Goal: Task Accomplishment & Management: Use online tool/utility

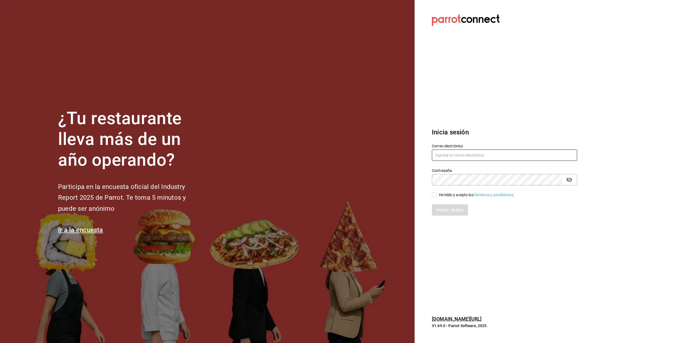
type input "DBENITEZ@FOODINMOTION.MX"
click at [441, 194] on div "He leído y acepto los Términos y condiciones." at bounding box center [477, 195] width 76 height 6
click at [437, 194] on input "He leído y acepto los Términos y condiciones." at bounding box center [434, 194] width 5 height 5
checkbox input "true"
click at [441, 206] on button "Iniciar sesión" at bounding box center [450, 209] width 37 height 11
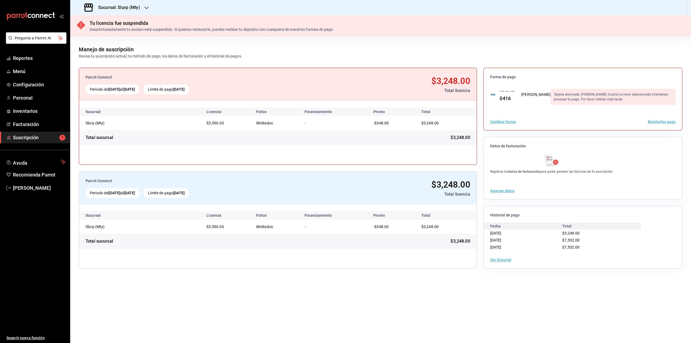
click at [130, 10] on h3 "Sucursal: Slurp (Mty)" at bounding box center [117, 7] width 46 height 6
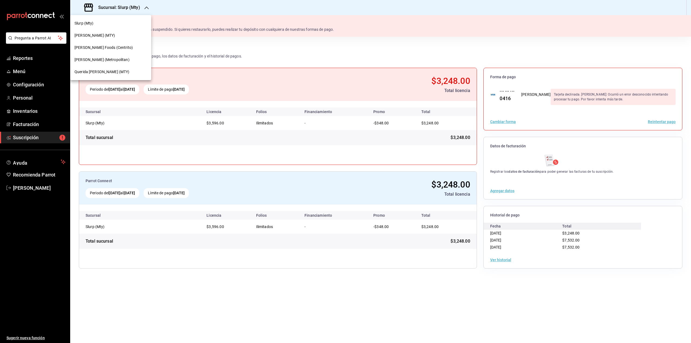
click at [107, 58] on span "[PERSON_NAME] (Metropolitan)" at bounding box center [102, 60] width 55 height 6
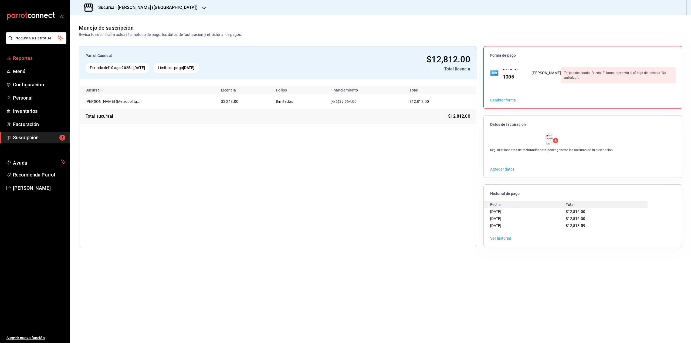
click at [44, 57] on span "Reportes" at bounding box center [39, 58] width 53 height 7
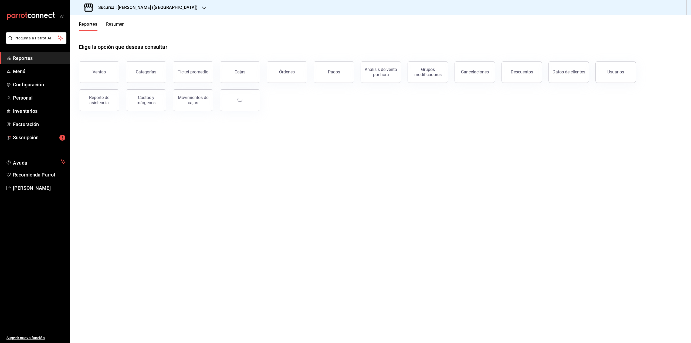
click at [124, 29] on button "Resumen" at bounding box center [115, 26] width 19 height 9
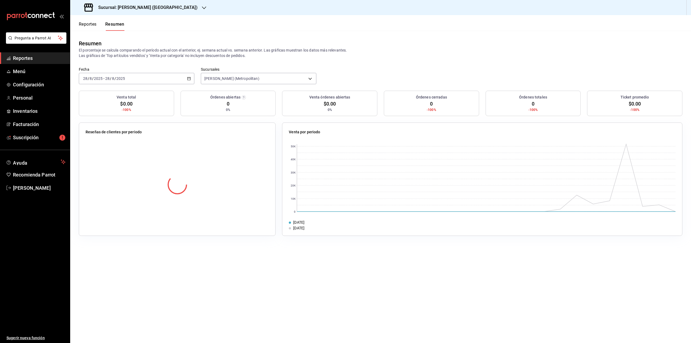
click at [191, 78] on \(Stroke\) "button" at bounding box center [188, 78] width 3 height 3
click at [104, 104] on li "Ayer" at bounding box center [104, 107] width 50 height 12
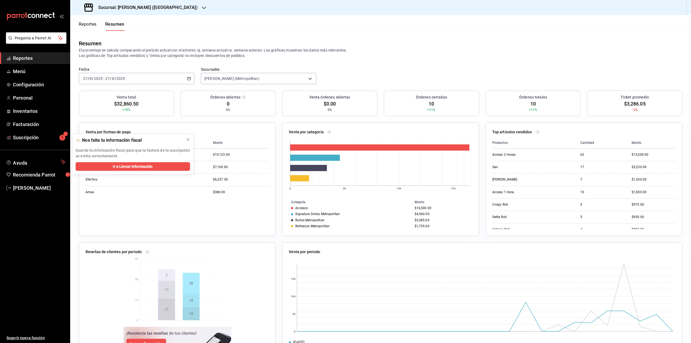
click at [192, 76] on div "[DATE] [DATE] - [DATE] [DATE]" at bounding box center [137, 78] width 116 height 11
click at [96, 132] on span "Mes actual" at bounding box center [104, 131] width 42 height 6
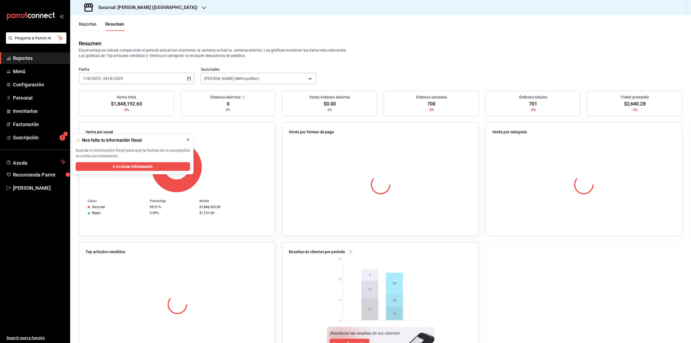
click at [186, 139] on icon at bounding box center [188, 139] width 4 height 4
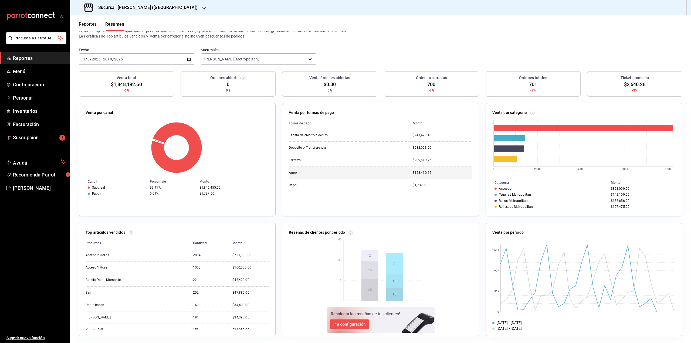
scroll to position [21, 0]
